Goal: Information Seeking & Learning: Learn about a topic

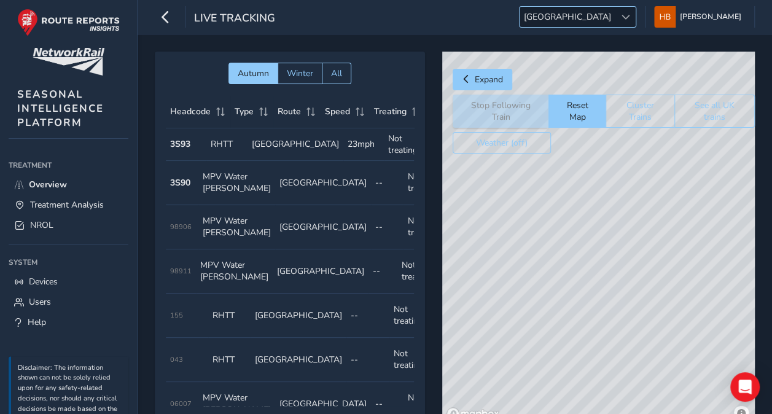
click at [603, 17] on span "[GEOGRAPHIC_DATA]" at bounding box center [568, 17] width 96 height 20
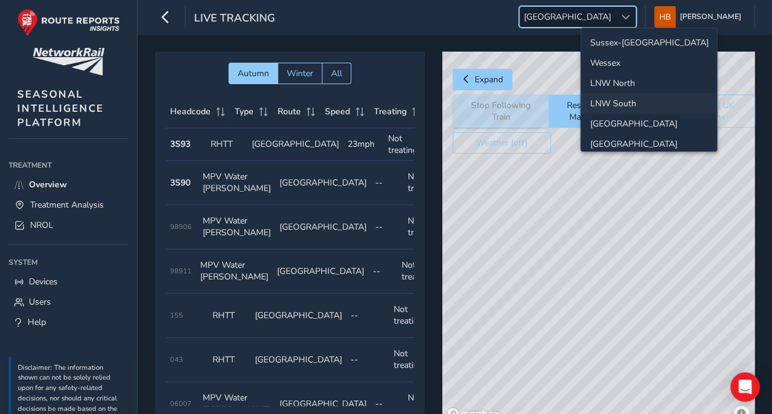
scroll to position [42, 0]
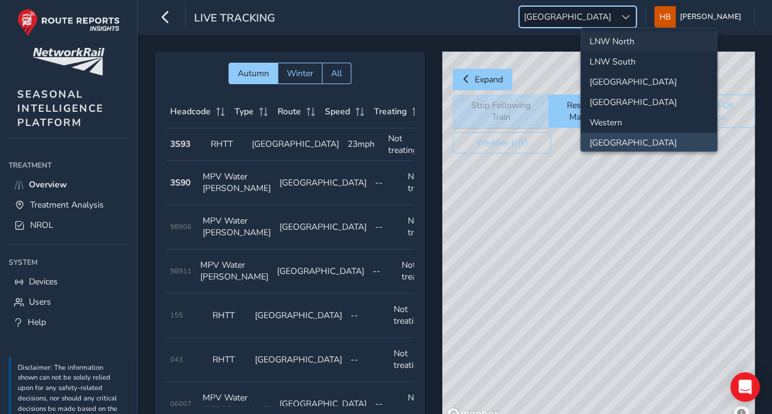
click at [601, 39] on li "LNW North" at bounding box center [649, 41] width 136 height 20
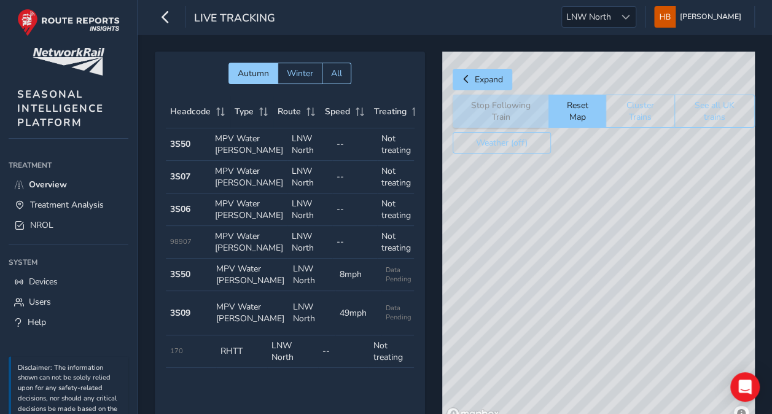
drag, startPoint x: 603, startPoint y: 277, endPoint x: 399, endPoint y: 223, distance: 211.5
click at [608, 258] on div "© Mapbox © OpenStreetMap Improve this map" at bounding box center [598, 238] width 313 height 373
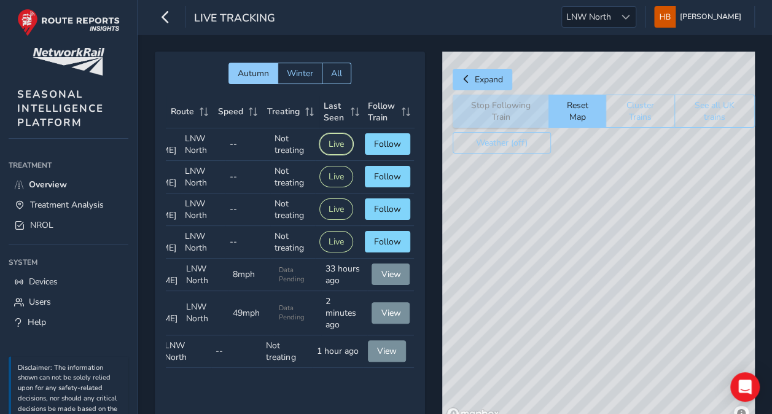
click at [324, 145] on button "Live" at bounding box center [337, 144] width 34 height 22
click at [376, 150] on span "Follow" at bounding box center [387, 144] width 27 height 12
drag, startPoint x: 656, startPoint y: 283, endPoint x: 622, endPoint y: 215, distance: 75.6
click at [622, 216] on div "© Mapbox © OpenStreetMap Improve this map © Maxar" at bounding box center [598, 238] width 313 height 373
drag, startPoint x: 664, startPoint y: 283, endPoint x: 642, endPoint y: 253, distance: 37.2
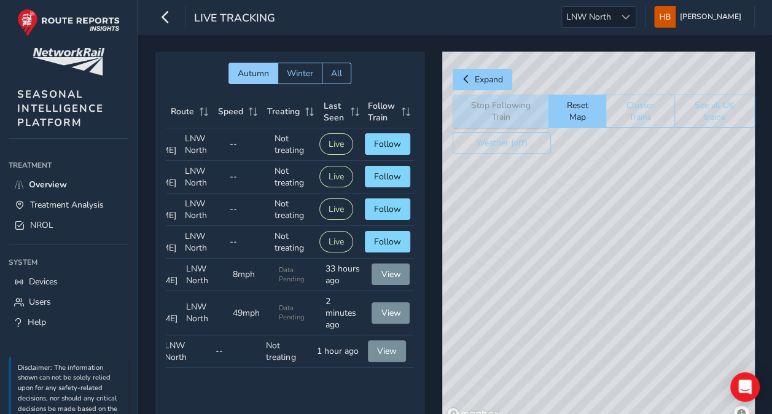
click at [642, 253] on div "© Mapbox © OpenStreetMap Improve this map © Maxar" at bounding box center [598, 238] width 313 height 373
click at [626, 236] on div "© Mapbox © OpenStreetMap Improve this map" at bounding box center [598, 238] width 313 height 373
click at [594, 179] on div "© Mapbox © OpenStreetMap Improve this map" at bounding box center [598, 238] width 313 height 373
drag, startPoint x: 621, startPoint y: 252, endPoint x: 664, endPoint y: 197, distance: 70.1
click at [664, 197] on div "© Mapbox © OpenStreetMap Improve this map" at bounding box center [598, 238] width 313 height 373
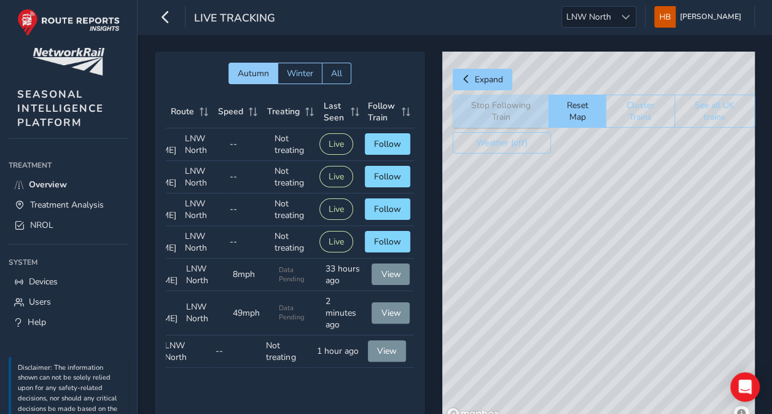
drag, startPoint x: 601, startPoint y: 277, endPoint x: 678, endPoint y: 205, distance: 106.1
click at [678, 205] on div "© Mapbox © OpenStreetMap Improve this map" at bounding box center [598, 238] width 313 height 373
drag, startPoint x: 581, startPoint y: 280, endPoint x: 650, endPoint y: 209, distance: 98.7
click at [661, 196] on div "© Mapbox © OpenStreetMap Improve this map" at bounding box center [598, 238] width 313 height 373
drag, startPoint x: 589, startPoint y: 294, endPoint x: 631, endPoint y: 194, distance: 108.5
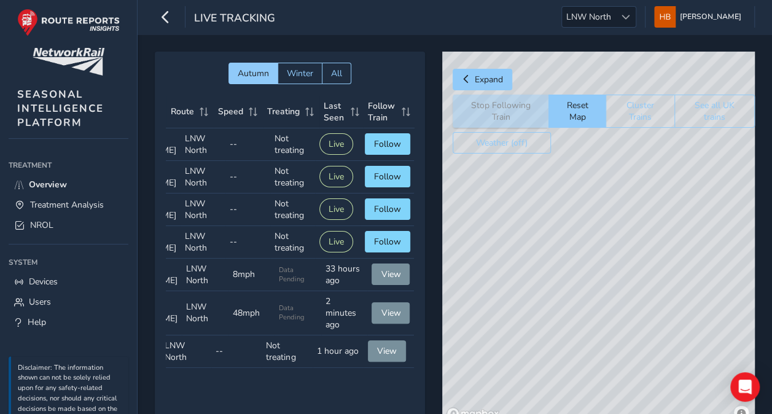
click at [631, 194] on div "© Mapbox © OpenStreetMap Improve this map" at bounding box center [598, 238] width 313 height 373
drag, startPoint x: 654, startPoint y: 244, endPoint x: 656, endPoint y: 215, distance: 29.0
click at [659, 177] on div "© Mapbox © OpenStreetMap Improve this map" at bounding box center [598, 238] width 313 height 373
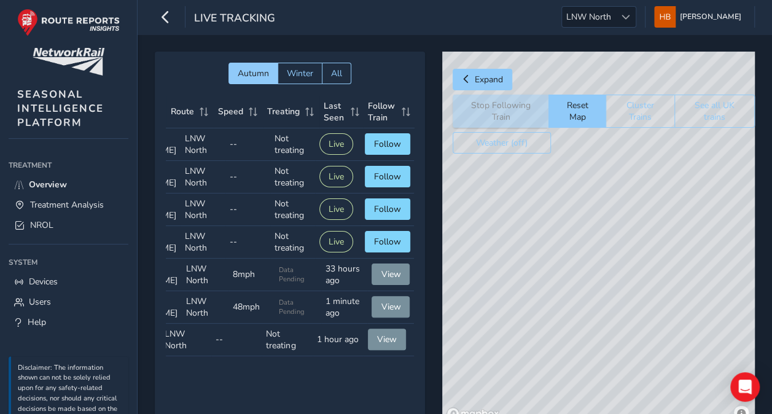
drag, startPoint x: 643, startPoint y: 280, endPoint x: 656, endPoint y: 169, distance: 112.0
click at [656, 169] on div "© Mapbox © OpenStreetMap Improve this map" at bounding box center [598, 238] width 313 height 373
click at [671, 183] on div "© Mapbox © OpenStreetMap Improve this map" at bounding box center [598, 238] width 313 height 373
drag, startPoint x: 616, startPoint y: 267, endPoint x: 598, endPoint y: 251, distance: 23.9
click at [602, 281] on div "© Mapbox © OpenStreetMap Improve this map" at bounding box center [598, 238] width 313 height 373
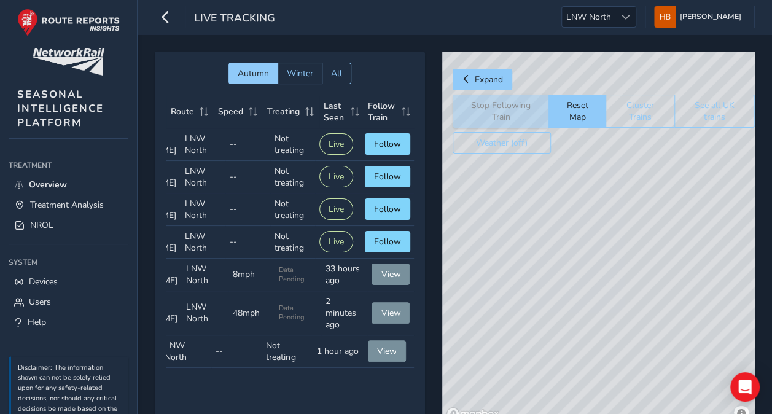
drag, startPoint x: 572, startPoint y: 273, endPoint x: 597, endPoint y: 178, distance: 98.5
click at [597, 178] on div "© Mapbox © OpenStreetMap Improve this map" at bounding box center [598, 238] width 313 height 373
drag, startPoint x: 572, startPoint y: 219, endPoint x: 580, endPoint y: 200, distance: 20.7
click at [579, 203] on div "© Mapbox © OpenStreetMap Improve this map" at bounding box center [598, 238] width 313 height 373
drag, startPoint x: 616, startPoint y: 189, endPoint x: 579, endPoint y: 324, distance: 140.1
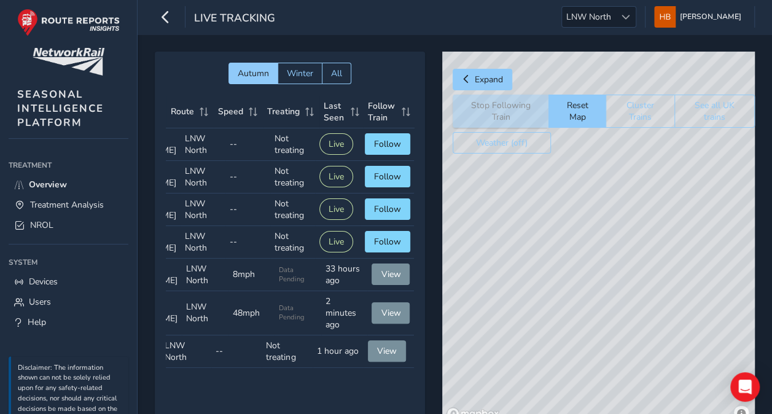
click at [579, 323] on div "© Mapbox © OpenStreetMap Improve this map" at bounding box center [598, 238] width 313 height 373
drag, startPoint x: 631, startPoint y: 230, endPoint x: 638, endPoint y: 218, distance: 14.0
click at [638, 218] on div "© Mapbox © OpenStreetMap Improve this map © Maxar" at bounding box center [598, 238] width 313 height 373
drag, startPoint x: 616, startPoint y: 257, endPoint x: 681, endPoint y: 159, distance: 118.5
click at [680, 160] on div "© Mapbox © OpenStreetMap Improve this map" at bounding box center [598, 238] width 313 height 373
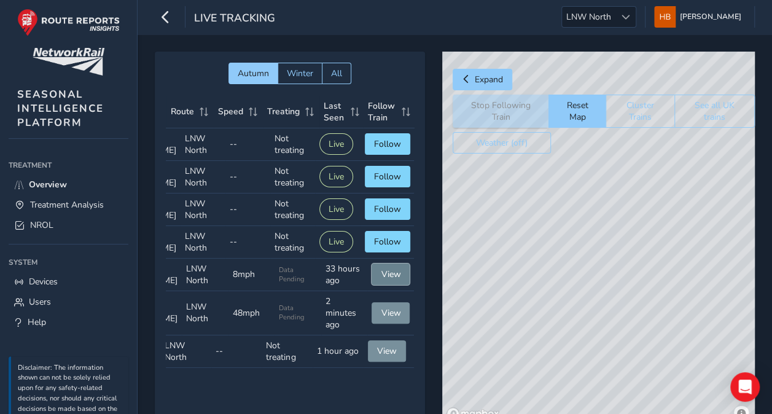
click at [381, 280] on span "View" at bounding box center [391, 275] width 20 height 12
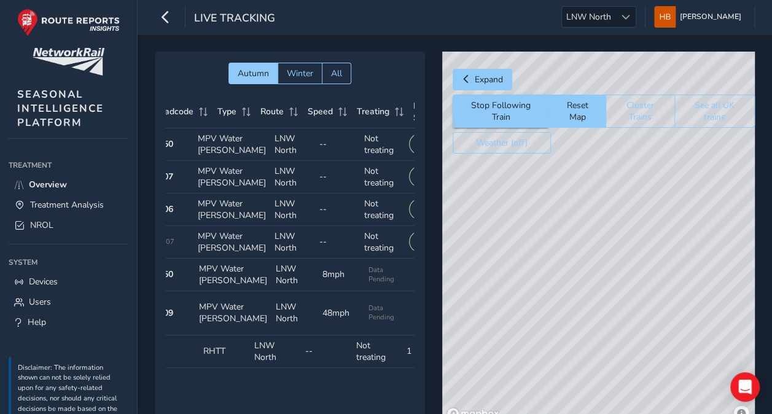
scroll to position [0, 0]
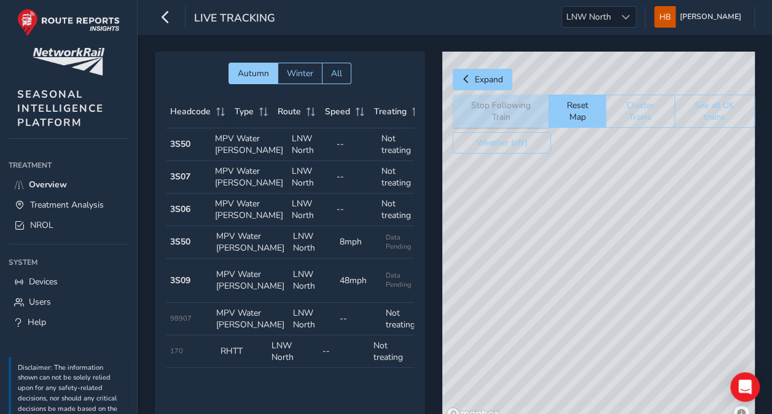
drag, startPoint x: 614, startPoint y: 291, endPoint x: 548, endPoint y: 318, distance: 71.7
click at [548, 318] on div "© Mapbox © OpenStreetMap Improve this map © Maxar" at bounding box center [598, 238] width 313 height 373
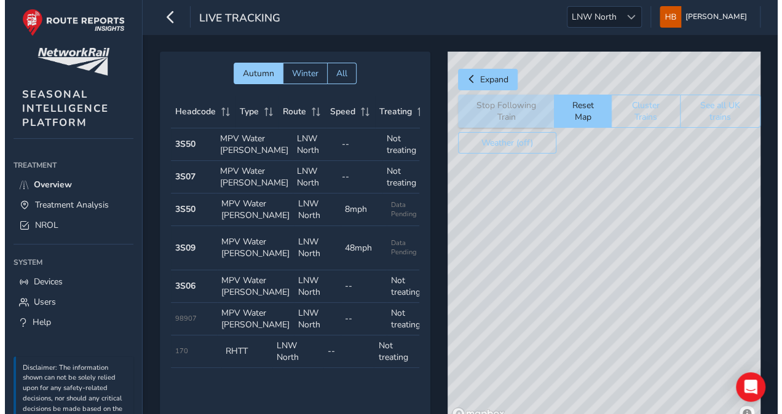
scroll to position [23, 0]
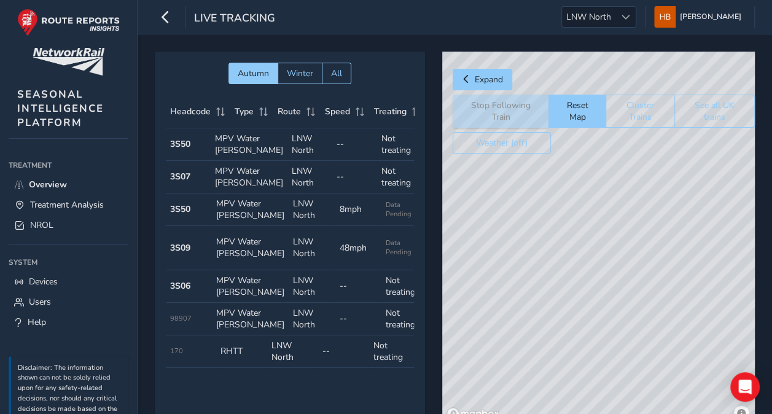
drag, startPoint x: 560, startPoint y: 329, endPoint x: 565, endPoint y: 289, distance: 40.2
click at [564, 292] on div "© Mapbox © OpenStreetMap Improve this map © Maxar" at bounding box center [598, 238] width 313 height 373
drag, startPoint x: 564, startPoint y: 285, endPoint x: 571, endPoint y: 255, distance: 31.0
click at [574, 257] on div "© Mapbox © OpenStreetMap Improve this map © Maxar" at bounding box center [598, 238] width 313 height 373
click at [39, 209] on link "Treatment Analysis" at bounding box center [69, 205] width 120 height 20
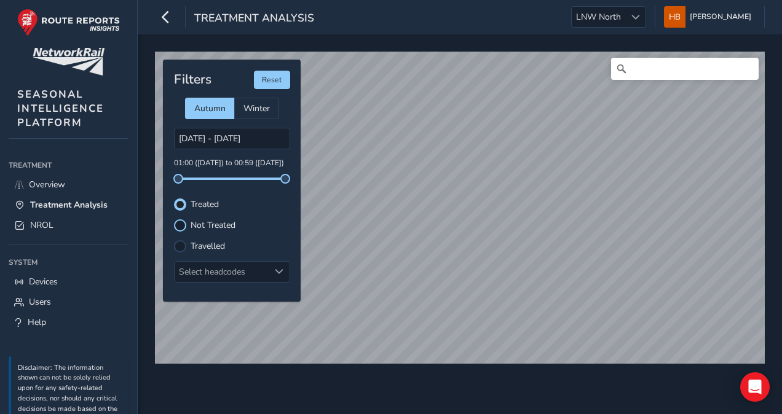
click at [178, 228] on div at bounding box center [180, 225] width 12 height 12
click at [181, 245] on div at bounding box center [180, 246] width 12 height 12
click at [179, 203] on div at bounding box center [180, 204] width 12 height 12
click at [234, 268] on div "Select headcodes" at bounding box center [222, 272] width 95 height 20
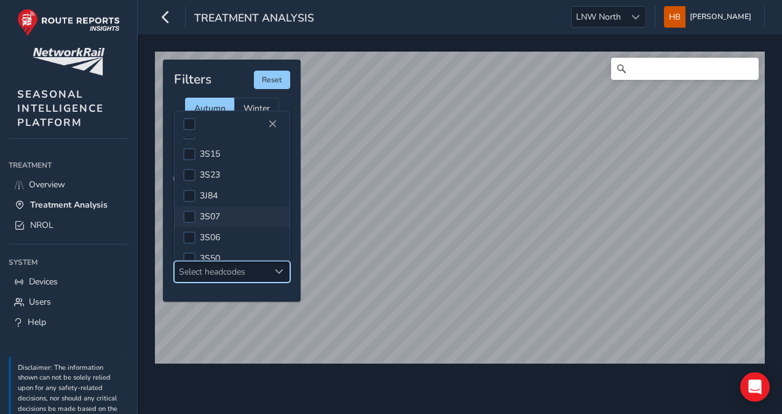
scroll to position [184, 0]
click at [189, 195] on div at bounding box center [189, 197] width 12 height 12
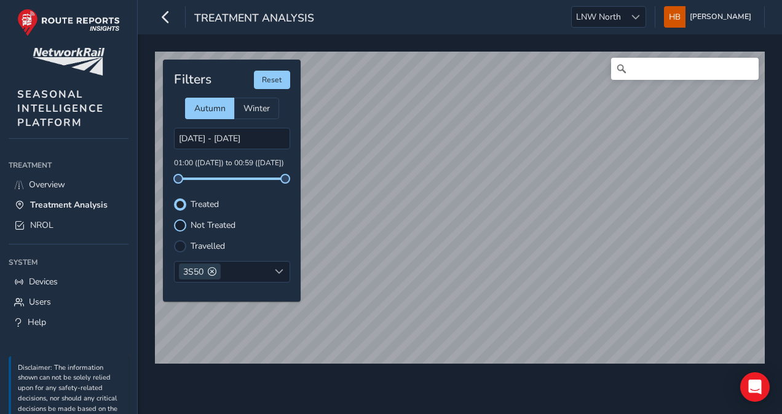
click at [179, 220] on div at bounding box center [180, 225] width 12 height 12
click at [179, 243] on div at bounding box center [180, 246] width 12 height 12
click at [641, 369] on div "© Mapbox © OpenStreetMap Improve this map Filters Reset Autumn Winter [DATE] - …" at bounding box center [460, 224] width 644 height 380
drag, startPoint x: 178, startPoint y: 222, endPoint x: 236, endPoint y: 226, distance: 57.8
click at [178, 222] on div at bounding box center [180, 225] width 12 height 12
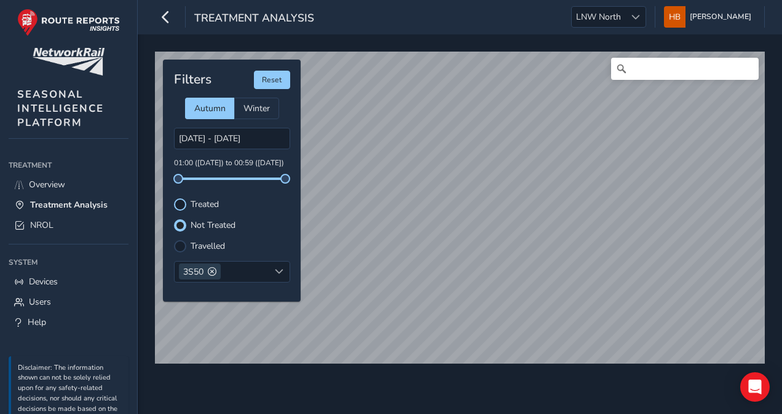
click at [176, 205] on div at bounding box center [180, 204] width 12 height 12
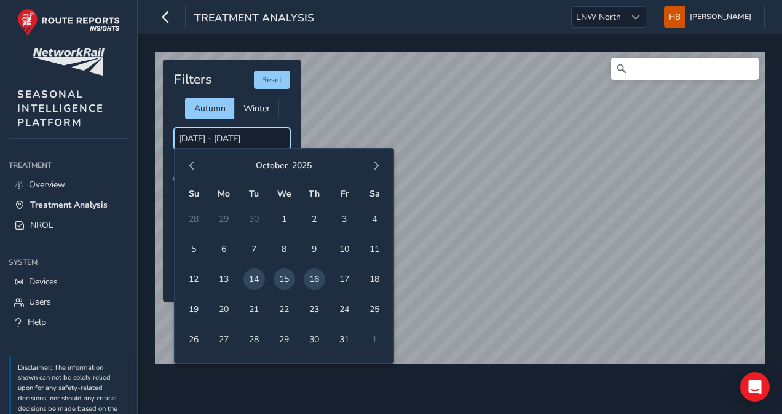
click at [245, 135] on input "[DATE] - [DATE]" at bounding box center [232, 139] width 116 height 22
click at [253, 277] on span "14" at bounding box center [254, 280] width 22 height 22
click at [282, 275] on span "15" at bounding box center [284, 280] width 22 height 22
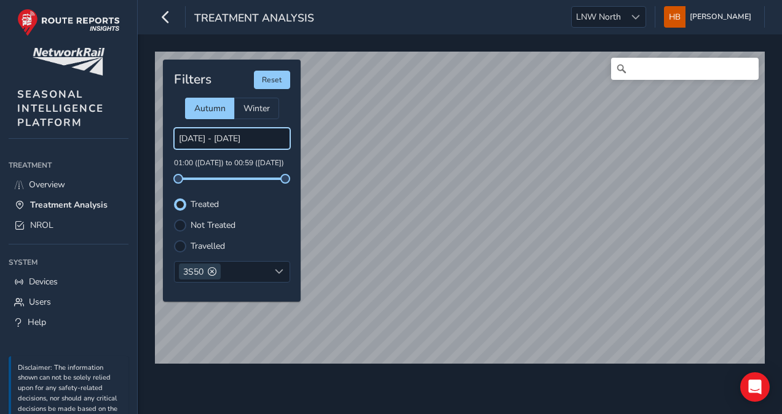
click at [202, 138] on input "[DATE] - [DATE]" at bounding box center [232, 139] width 116 height 22
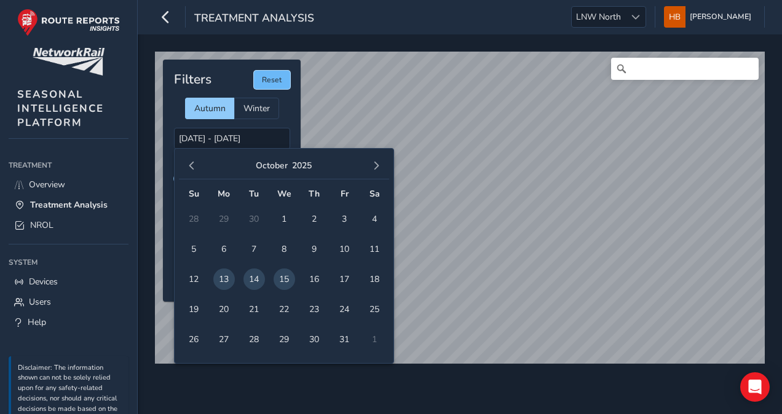
click at [275, 81] on button "Reset" at bounding box center [272, 80] width 36 height 18
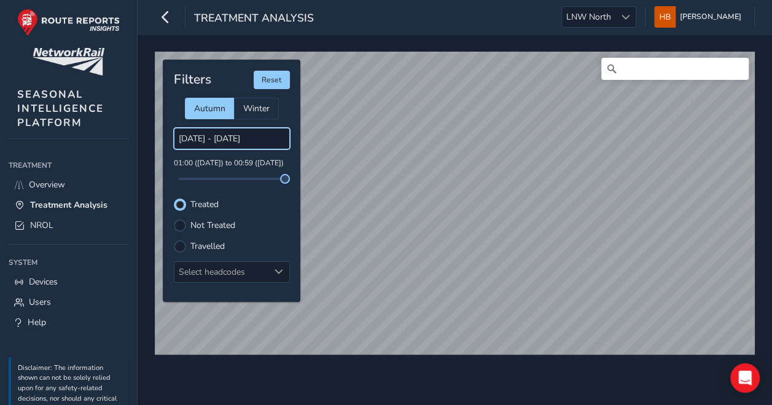
click at [218, 138] on input "[DATE] - [DATE]" at bounding box center [232, 139] width 116 height 22
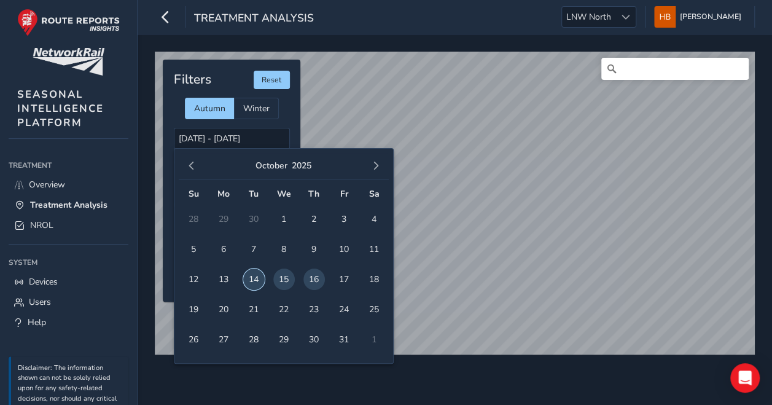
click at [256, 278] on span "14" at bounding box center [254, 280] width 22 height 22
click at [280, 277] on span "15" at bounding box center [284, 280] width 22 height 22
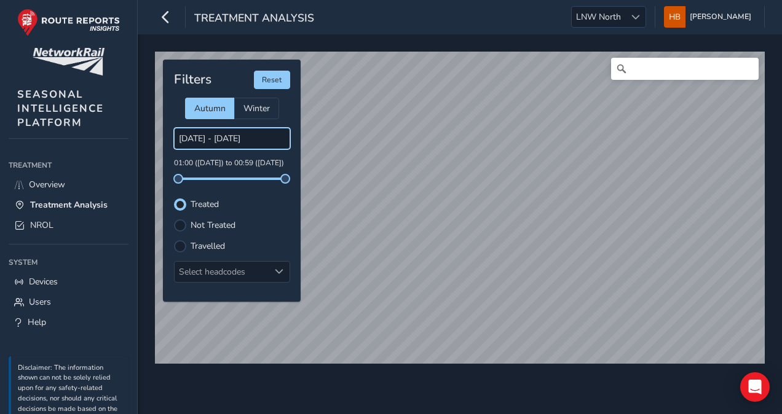
click at [199, 141] on input "[DATE] - [DATE]" at bounding box center [232, 139] width 116 height 22
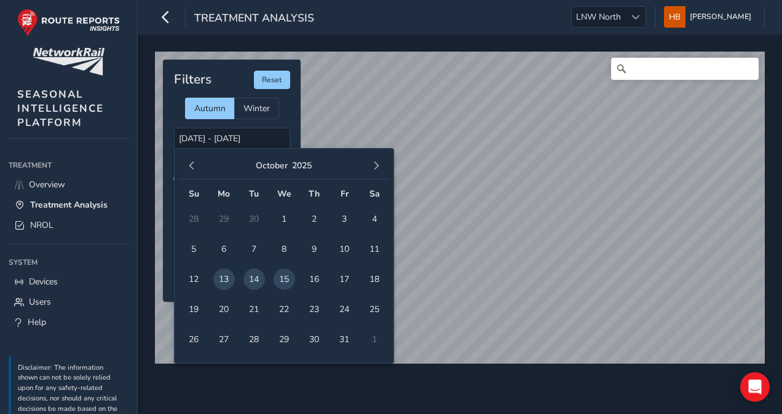
click at [254, 278] on span "14" at bounding box center [254, 280] width 22 height 22
click at [305, 281] on span "16" at bounding box center [315, 280] width 22 height 22
click at [192, 135] on input "[DATE] - [DATE]" at bounding box center [232, 139] width 116 height 22
click at [246, 282] on span "14" at bounding box center [254, 280] width 22 height 22
click at [276, 281] on span "15" at bounding box center [284, 280] width 22 height 22
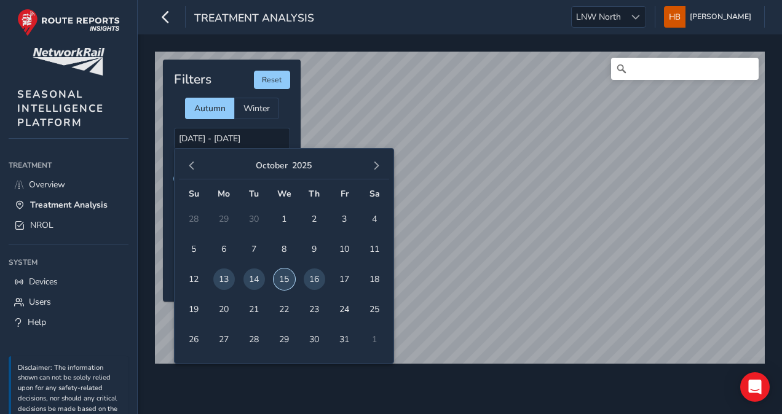
type input "[DATE] - [DATE]"
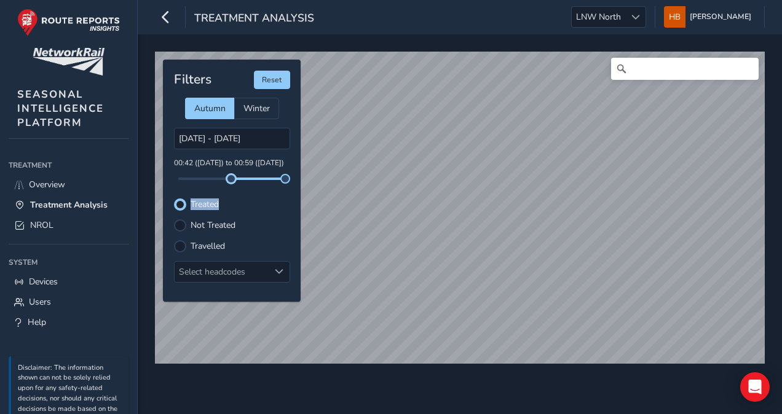
drag, startPoint x: 176, startPoint y: 179, endPoint x: 232, endPoint y: 184, distance: 56.8
click at [232, 184] on div "Filters Reset Autumn Winter [DATE] - [DATE] 00:42 ([DATE]) to 00:59 ([DATE]) Tr…" at bounding box center [232, 181] width 138 height 242
click at [263, 204] on div "Treated" at bounding box center [232, 204] width 116 height 12
click at [230, 274] on div "Select headcodes" at bounding box center [222, 272] width 95 height 20
click at [256, 264] on div "Select headcodes" at bounding box center [222, 272] width 95 height 20
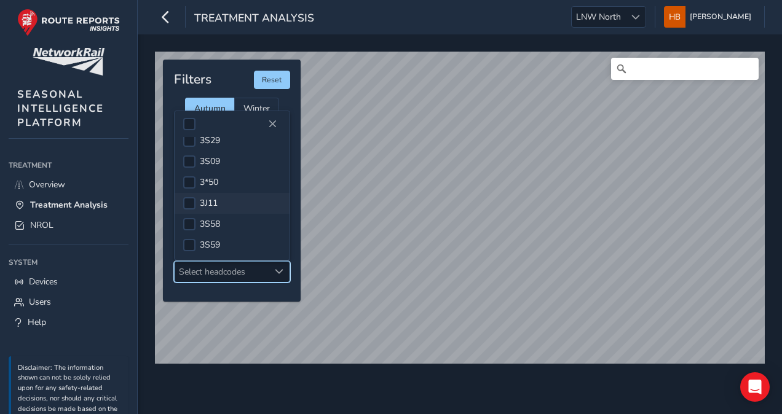
scroll to position [307, 0]
click at [189, 179] on div at bounding box center [189, 179] width 12 height 12
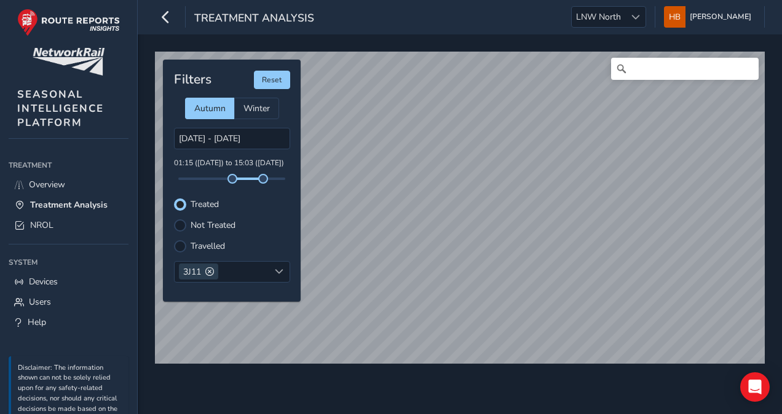
click at [174, 227] on div at bounding box center [180, 225] width 12 height 12
click at [183, 245] on div at bounding box center [180, 246] width 12 height 12
click at [184, 221] on div at bounding box center [180, 225] width 12 height 12
click at [686, 68] on input "Search" at bounding box center [684, 69] width 147 height 22
click at [665, 71] on input "settle" at bounding box center [684, 69] width 147 height 22
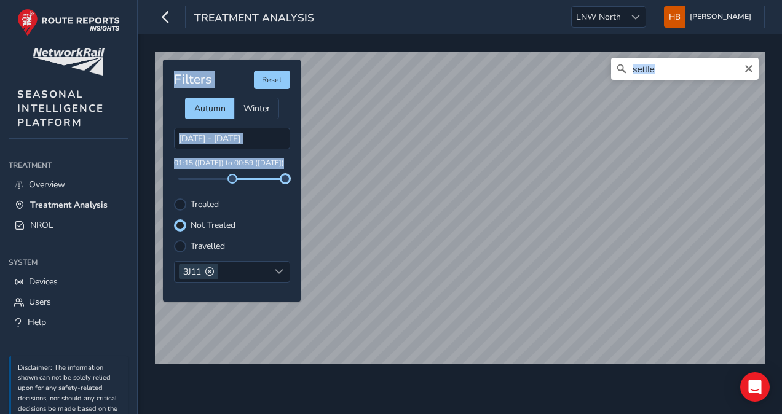
click at [324, 181] on div "settle [GEOGRAPHIC_DATA], [GEOGRAPHIC_DATA] and [GEOGRAPHIC_DATA], [GEOGRAPHIC_…" at bounding box center [460, 202] width 618 height 311
drag, startPoint x: 297, startPoint y: 181, endPoint x: 232, endPoint y: 176, distance: 65.3
click at [232, 176] on span at bounding box center [232, 179] width 10 height 10
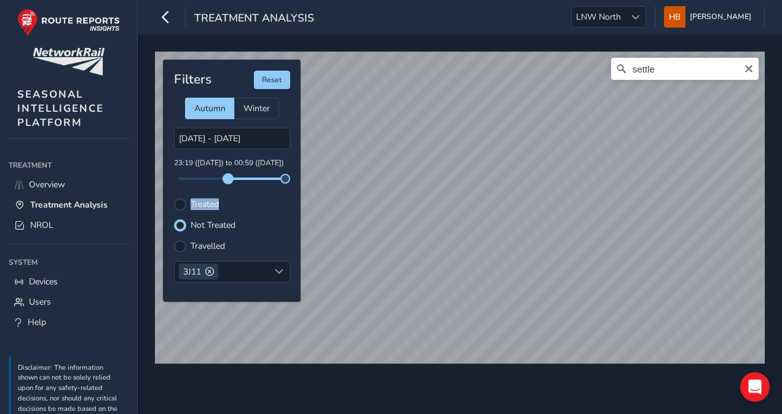
click at [229, 177] on span at bounding box center [228, 179] width 10 height 10
click at [670, 72] on input "settle" at bounding box center [684, 69] width 147 height 22
drag, startPoint x: 183, startPoint y: 204, endPoint x: 221, endPoint y: 201, distance: 38.2
click at [183, 204] on div at bounding box center [180, 204] width 12 height 12
click at [184, 245] on div at bounding box center [180, 246] width 12 height 12
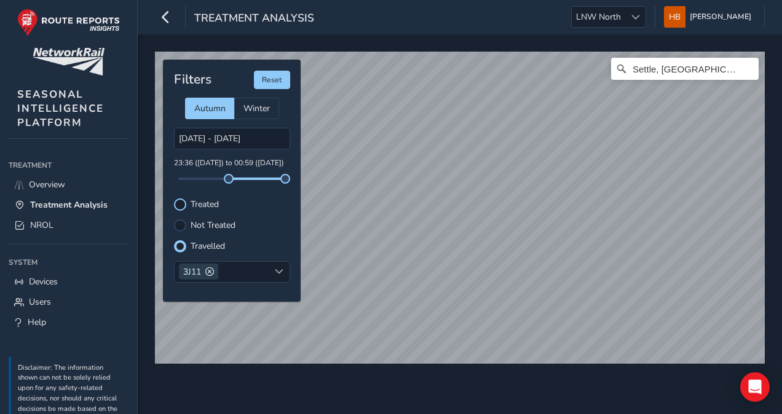
click at [183, 199] on div at bounding box center [180, 204] width 12 height 12
click at [170, 222] on div "Filters Reset Autumn Winter [DATE] - [DATE] 23:36 ([DATE]) to 00:59 ([DATE]) Tr…" at bounding box center [232, 181] width 138 height 242
click at [180, 225] on div at bounding box center [180, 225] width 12 height 12
click at [181, 199] on div at bounding box center [180, 204] width 12 height 12
click at [177, 219] on div at bounding box center [180, 225] width 12 height 12
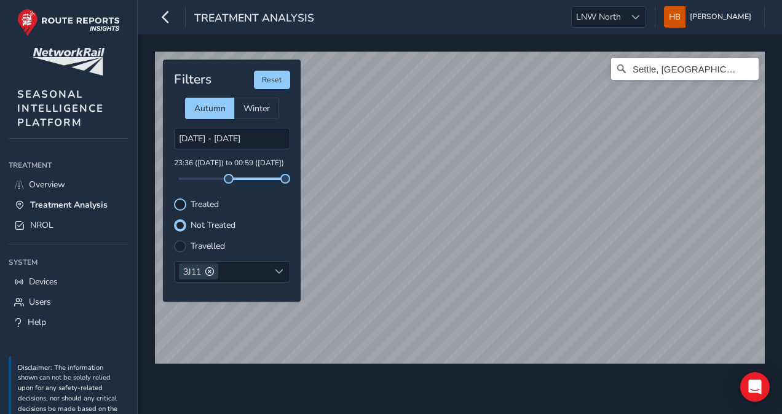
click at [183, 200] on div at bounding box center [180, 204] width 12 height 12
click at [179, 223] on div at bounding box center [180, 225] width 12 height 12
click at [467, 370] on div "Settle, [GEOGRAPHIC_DATA], [GEOGRAPHIC_DATA] and [GEOGRAPHIC_DATA], [GEOGRAPHIC…" at bounding box center [460, 224] width 644 height 380
click at [360, 38] on div "Settle, [GEOGRAPHIC_DATA], [GEOGRAPHIC_DATA] and [GEOGRAPHIC_DATA], [GEOGRAPHIC…" at bounding box center [460, 224] width 644 height 380
click at [643, 64] on input "Settle, [GEOGRAPHIC_DATA], [GEOGRAPHIC_DATA] and [GEOGRAPHIC_DATA], [GEOGRAPHIC…" at bounding box center [684, 69] width 147 height 22
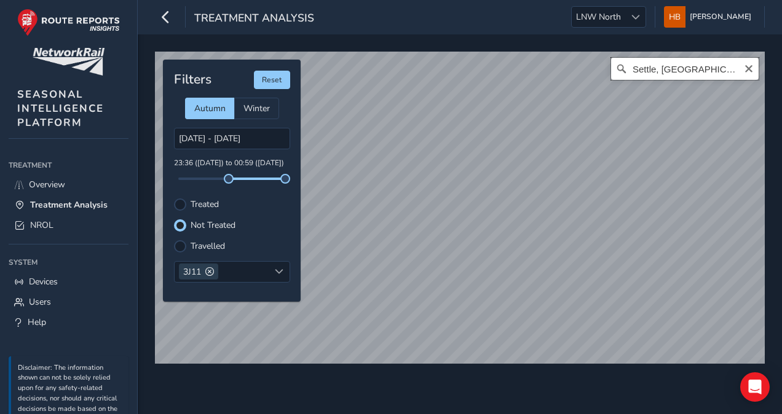
click at [643, 69] on input "Settle, [GEOGRAPHIC_DATA], [GEOGRAPHIC_DATA] and [GEOGRAPHIC_DATA], [GEOGRAPHIC…" at bounding box center [684, 69] width 147 height 22
click at [642, 69] on input "Settle, [GEOGRAPHIC_DATA], [GEOGRAPHIC_DATA] and [GEOGRAPHIC_DATA], [GEOGRAPHIC…" at bounding box center [684, 69] width 147 height 22
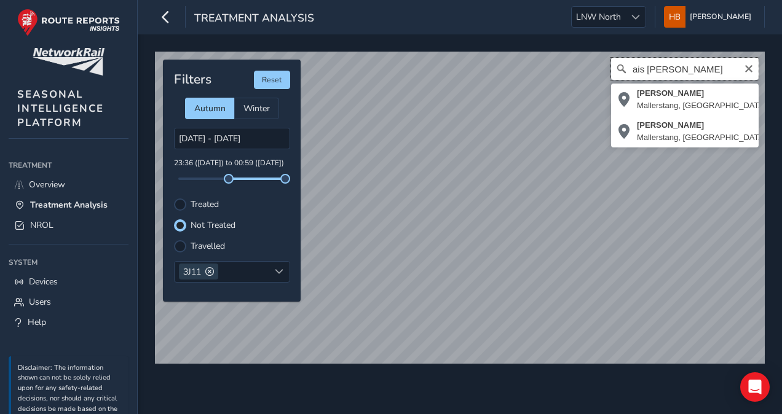
type input "ais [PERSON_NAME]"
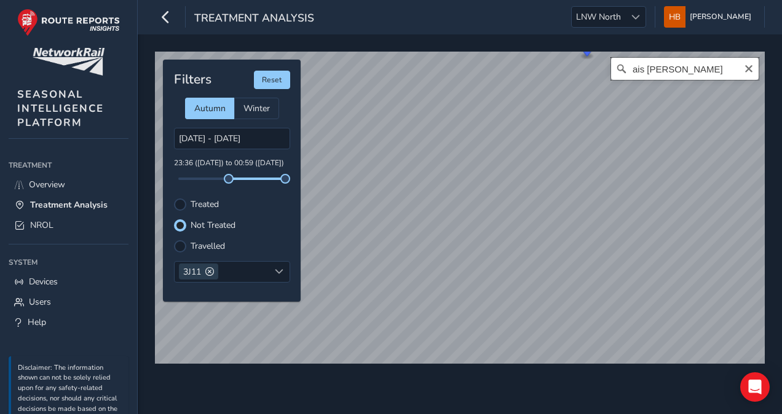
click at [644, 73] on input "ais [PERSON_NAME]" at bounding box center [684, 69] width 147 height 22
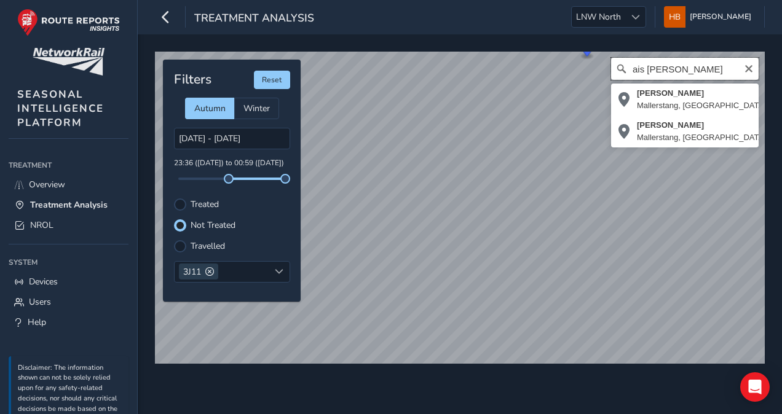
click at [645, 72] on input "ais [PERSON_NAME]" at bounding box center [684, 69] width 147 height 22
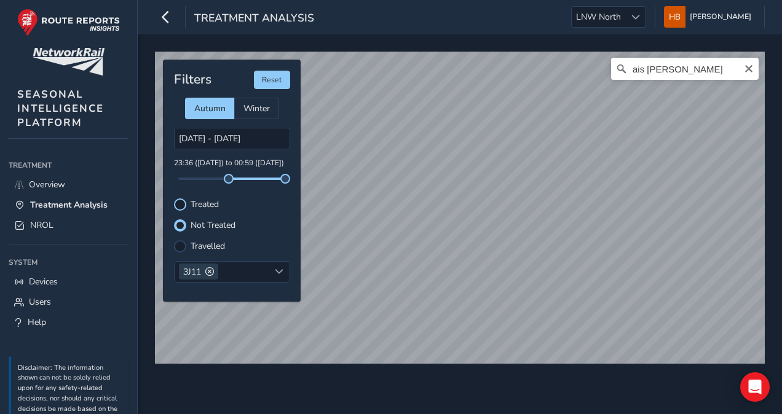
click at [181, 198] on div at bounding box center [180, 204] width 12 height 12
click at [179, 225] on div at bounding box center [180, 225] width 12 height 12
